Goal: Information Seeking & Learning: Learn about a topic

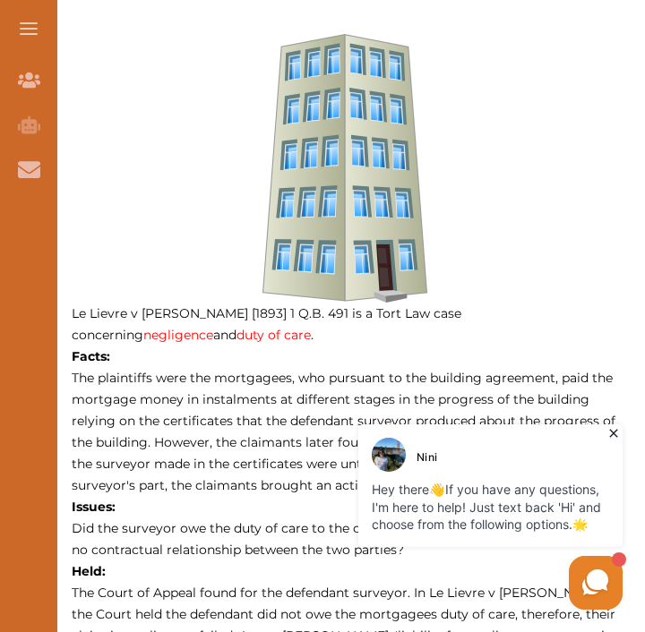
scroll to position [760, 0]
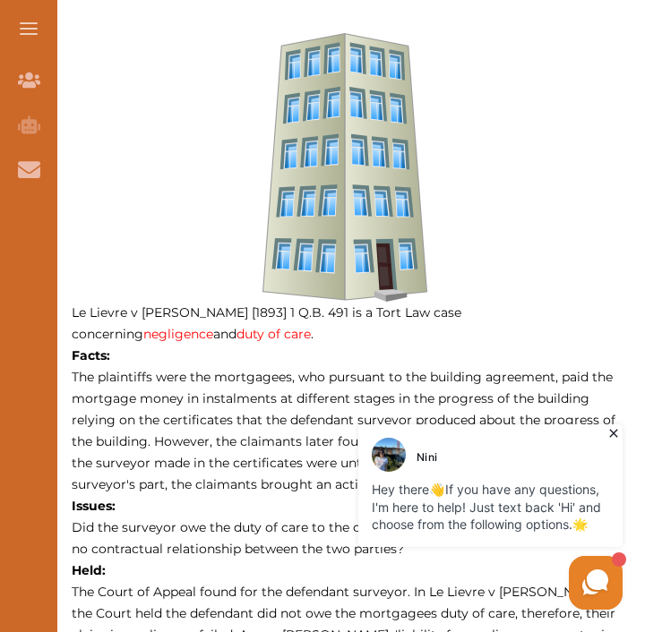
click at [601, 431] on div "[PERSON_NAME] Hey there 👋 If you have any questions, I'm here to help! Just tex…" at bounding box center [490, 485] width 264 height 123
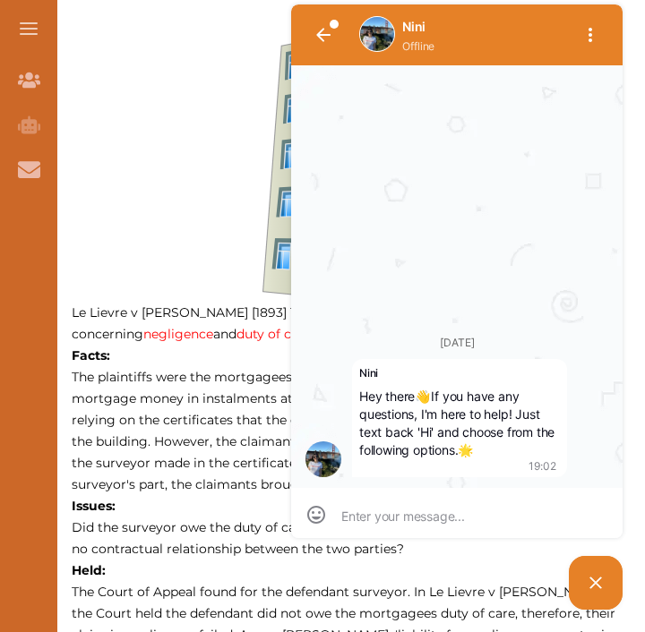
scroll to position [0, 0]
click at [282, 47] on div "Nini Offline [DATE] [PERSON_NAME] Hey there 👋 If you have any questions, I'm he…" at bounding box center [421, 307] width 412 height 614
click at [332, 28] on button "button" at bounding box center [323, 34] width 43 height 43
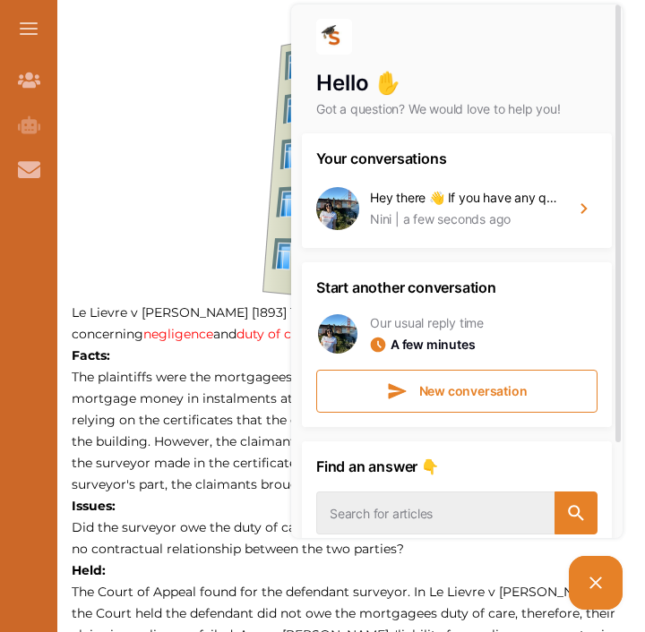
click at [593, 579] on icon at bounding box center [596, 583] width 12 height 12
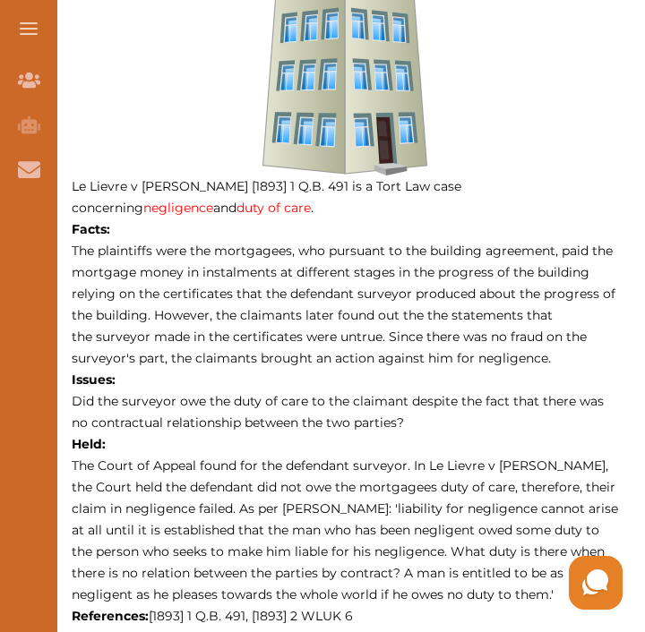
scroll to position [893, 0]
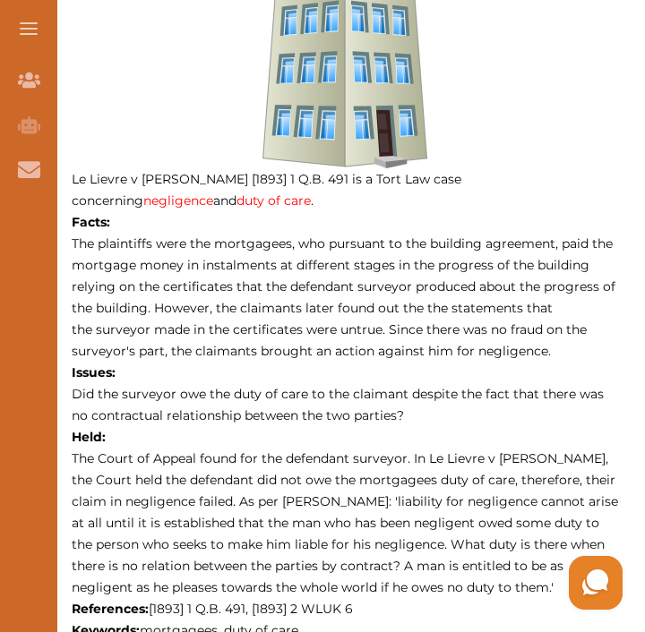
click at [380, 469] on p "The Court of Appeal found for the defendant surveyor. In Le Lievre v [PERSON_NA…" at bounding box center [345, 523] width 546 height 150
click at [420, 155] on div "We do not allow selecting and copying of our content. You can get our subscript…" at bounding box center [322, 316] width 645 height 632
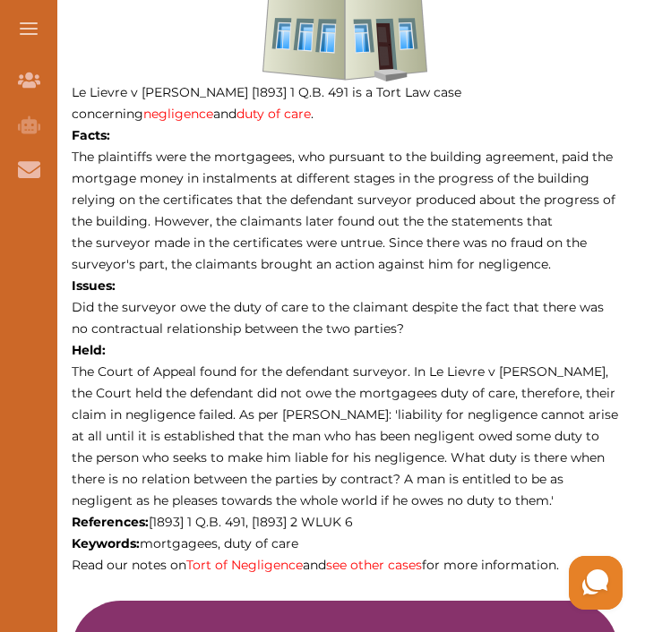
scroll to position [984, 0]
